Goal: Book appointment/travel/reservation

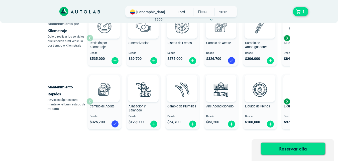
scroll to position [77, 0]
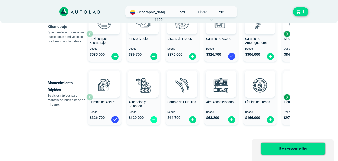
click at [154, 121] on img at bounding box center [154, 120] width 8 height 8
click at [192, 121] on img at bounding box center [193, 120] width 8 height 8
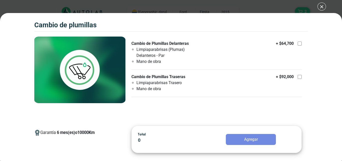
click at [298, 44] on div at bounding box center [300, 44] width 4 height 4
click at [298, 44] on input "Cambio de Plumillas Delanteras Limpiaparabrisas (Plumas) Delanteros - Par Mano …" at bounding box center [300, 44] width 4 height 4
checkbox input "true"
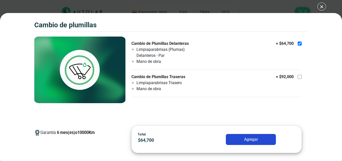
click at [300, 76] on div at bounding box center [300, 77] width 4 height 4
click at [300, 76] on input "Cambio de Plumillas Traseras Limpiaparabrisas Trasero Mano de obra + $ 92,000" at bounding box center [300, 77] width 4 height 4
checkbox input "true"
click at [257, 139] on button "Agregar" at bounding box center [251, 139] width 50 height 11
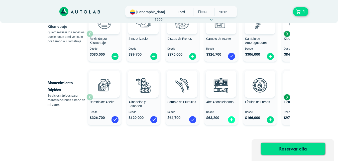
click at [232, 121] on img at bounding box center [231, 120] width 8 height 8
click at [271, 121] on img at bounding box center [270, 120] width 8 height 8
click at [287, 96] on div "Next slide" at bounding box center [287, 97] width 8 height 8
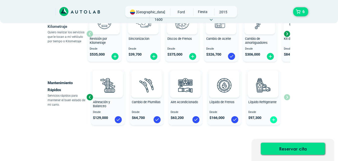
click at [276, 121] on img at bounding box center [274, 120] width 8 height 8
click at [303, 10] on span "7" at bounding box center [303, 12] width 5 height 9
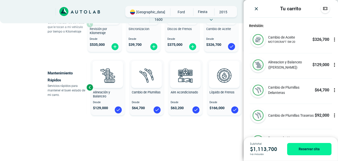
click at [98, 147] on div "× ESTE SERVICIO YA ESTÁ INCLUÍDO Launch demo modal x" at bounding box center [169, 53] width 243 height 216
click at [255, 9] on img "Close" at bounding box center [256, 8] width 5 height 5
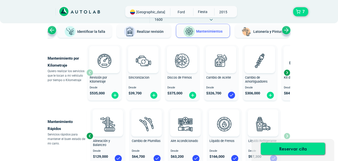
scroll to position [51, 0]
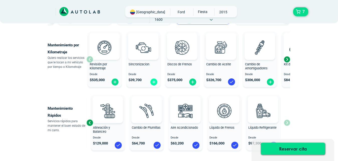
click at [153, 83] on img at bounding box center [154, 82] width 8 height 8
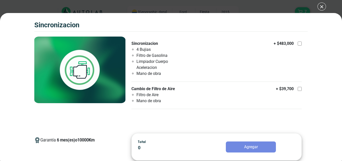
click at [298, 43] on div at bounding box center [300, 44] width 4 height 4
click at [298, 43] on input "Sincronizacion 4 Bujias Filtro de Gasolina Limpiador Cuerpo Aceleracion Mano de…" at bounding box center [300, 44] width 4 height 4
checkbox input "true"
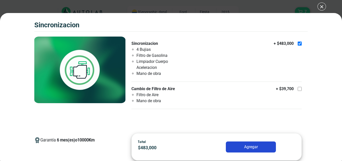
click at [300, 89] on div at bounding box center [300, 89] width 4 height 4
click at [300, 89] on input "Cambio de Filtro de Aire Filtro de Aire Mano de obra + $ 39,700" at bounding box center [300, 89] width 4 height 4
checkbox input "true"
click at [245, 148] on button "Agregar" at bounding box center [251, 147] width 50 height 11
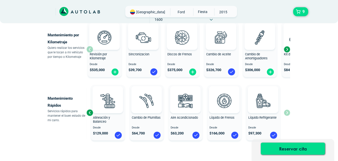
scroll to position [51, 0]
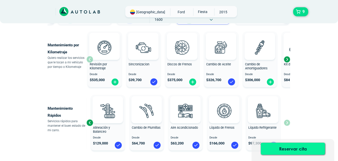
click at [289, 152] on button "Reservar cita" at bounding box center [293, 149] width 64 height 12
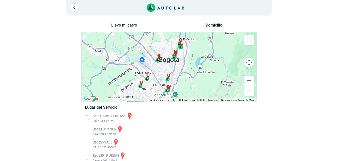
click at [182, 51] on div "a b c d e f g" at bounding box center [169, 67] width 175 height 70
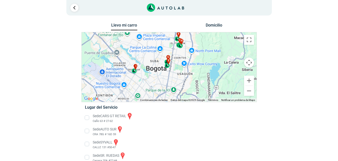
click at [170, 48] on div "a b c d e f g" at bounding box center [169, 67] width 175 height 70
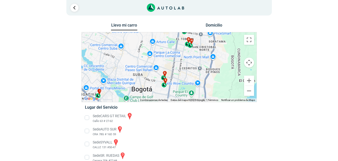
click at [172, 65] on div "a b c d e f g" at bounding box center [169, 67] width 175 height 70
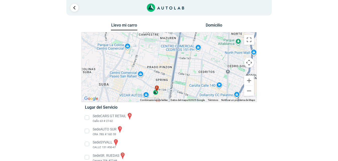
click at [177, 69] on div "a b c d e f g" at bounding box center [169, 67] width 175 height 70
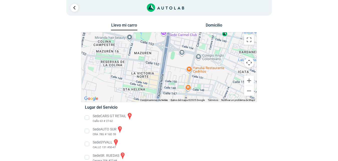
drag, startPoint x: 178, startPoint y: 68, endPoint x: 162, endPoint y: 116, distance: 50.5
click at [162, 102] on div "a b c d e f g" at bounding box center [169, 67] width 175 height 70
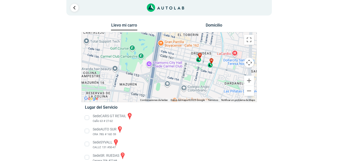
drag, startPoint x: 177, startPoint y: 79, endPoint x: 169, endPoint y: 99, distance: 21.2
click at [169, 99] on div "a b c d e f g" at bounding box center [169, 67] width 175 height 70
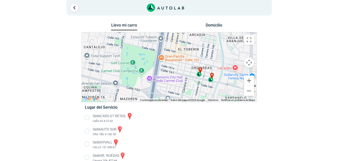
drag, startPoint x: 172, startPoint y: 66, endPoint x: 173, endPoint y: 81, distance: 15.0
click at [173, 81] on div "a b c d e f g" at bounding box center [169, 67] width 175 height 70
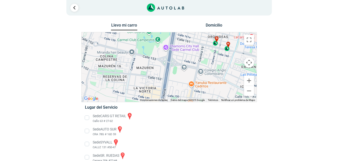
drag, startPoint x: 171, startPoint y: 87, endPoint x: 176, endPoint y: 64, distance: 23.3
click at [173, 65] on div "a b c d e f g" at bounding box center [169, 67] width 175 height 70
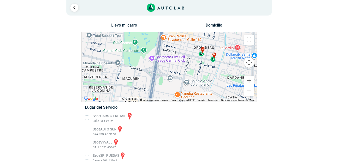
click at [203, 51] on span "g" at bounding box center [203, 49] width 2 height 4
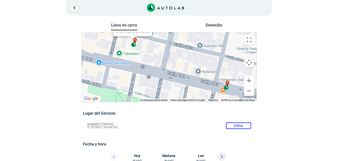
drag, startPoint x: 182, startPoint y: 87, endPoint x: 147, endPoint y: 53, distance: 49.1
click at [147, 53] on div "a b c d e f g" at bounding box center [169, 67] width 175 height 70
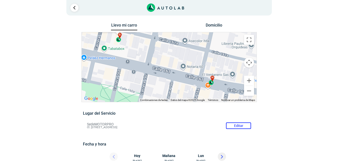
drag, startPoint x: 172, startPoint y: 60, endPoint x: 158, endPoint y: 56, distance: 15.5
click at [158, 56] on div "a b c d e f g" at bounding box center [169, 67] width 175 height 70
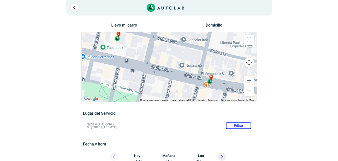
click at [209, 82] on div "h" at bounding box center [210, 80] width 6 height 10
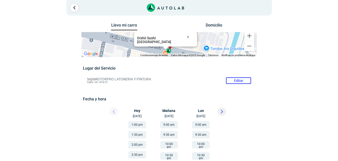
click at [307, 103] on div "Llevo mi carro [GEOGRAPHIC_DATA] ← Mover a la izquierda → Mover a la derecha ↑ …" at bounding box center [169, 151] width 301 height 259
click at [75, 7] on link "Ir al paso anterior" at bounding box center [74, 8] width 8 height 8
click at [78, 12] on div at bounding box center [74, 8] width 8 height 8
click at [77, 10] on link "Ir al paso anterior" at bounding box center [74, 8] width 8 height 8
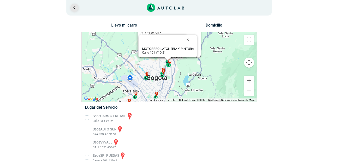
click at [73, 6] on link "Ir al paso anterior" at bounding box center [74, 8] width 8 height 8
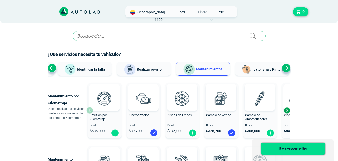
click at [324, 70] on div "× ¡Reserva tranquilo! Sin datos de tarjeta ni pagos Aquí puedes ver tus servici…" at bounding box center [169, 124] width 338 height 248
click at [302, 14] on span "9" at bounding box center [303, 12] width 5 height 9
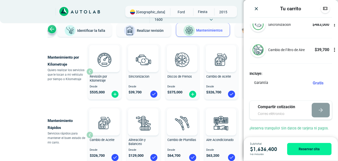
scroll to position [51, 0]
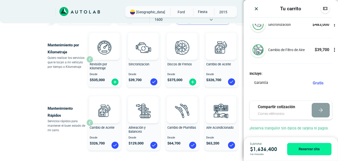
click at [36, 52] on div "× ESTE SERVICIO YA ESTÁ INCLUÍDO Launch demo modal x" at bounding box center [169, 88] width 301 height 216
click at [255, 10] on img "Close" at bounding box center [256, 8] width 5 height 5
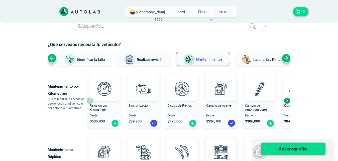
scroll to position [0, 0]
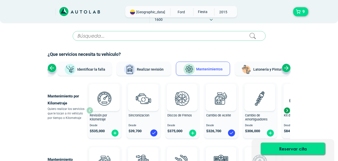
click at [260, 7] on div "FORD" at bounding box center [169, 11] width 286 height 11
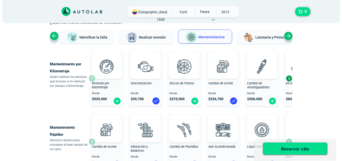
scroll to position [51, 0]
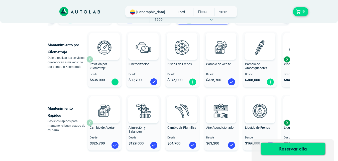
click at [96, 69] on span "Revisión por Kilometraje" at bounding box center [98, 66] width 17 height 8
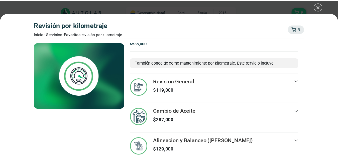
scroll to position [3, 0]
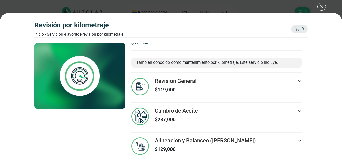
click at [320, 7] on div "Revisión por Kilometraje Inicio - Servicios - Favoritos - Revisión por Kilometr…" at bounding box center [171, 80] width 342 height 161
